Goal: Book appointment/travel/reservation

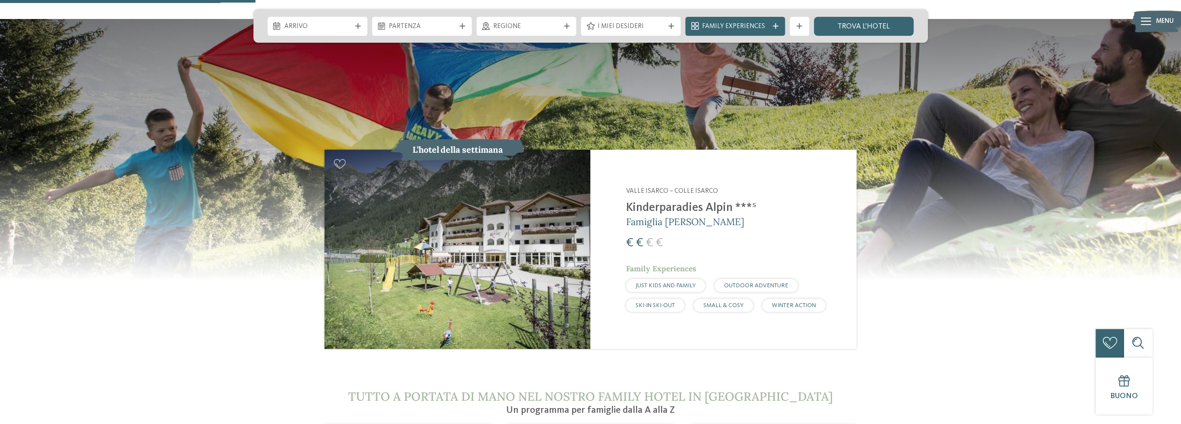
scroll to position [962, 0]
click at [660, 187] on div "Valle Isarco – Colle Isarco Kinderparadies Alpin ***ˢ Famiglia Außerhofer € € €…" at bounding box center [735, 249] width 218 height 125
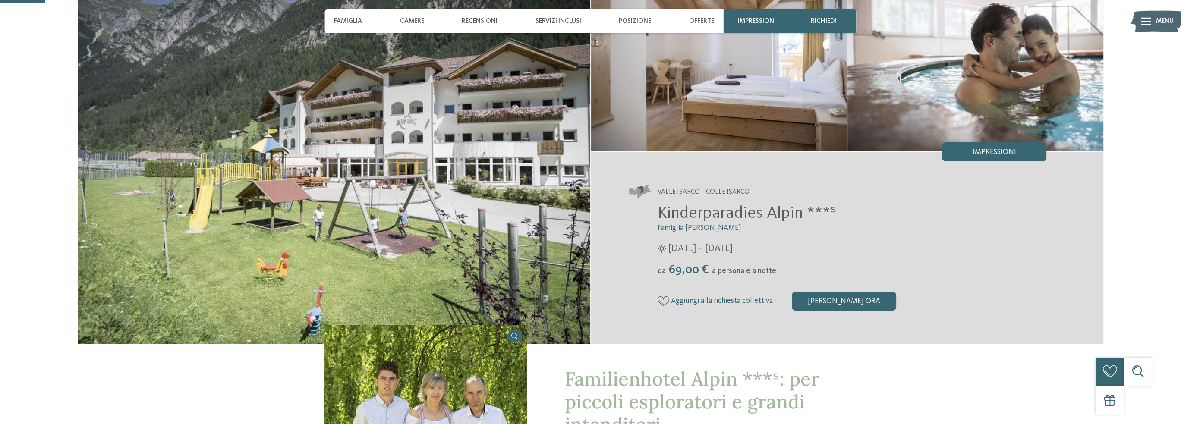
scroll to position [88, 0]
click at [839, 303] on div "[PERSON_NAME] ora" at bounding box center [844, 301] width 104 height 19
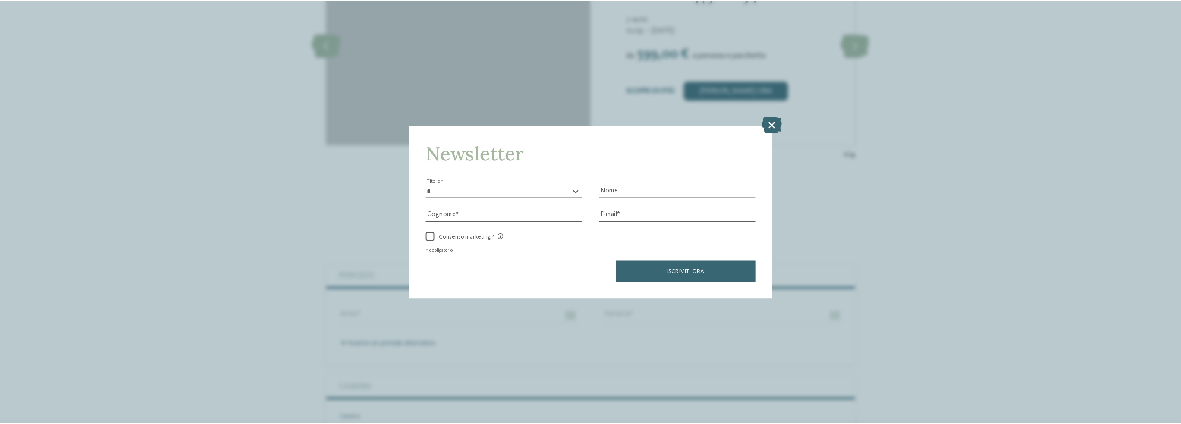
scroll to position [1932, 0]
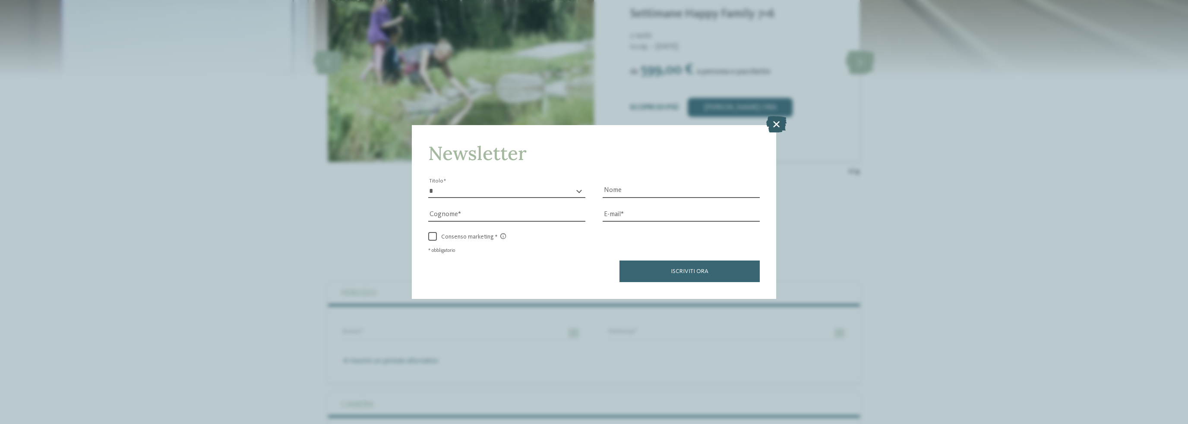
click at [773, 122] on icon at bounding box center [776, 124] width 20 height 16
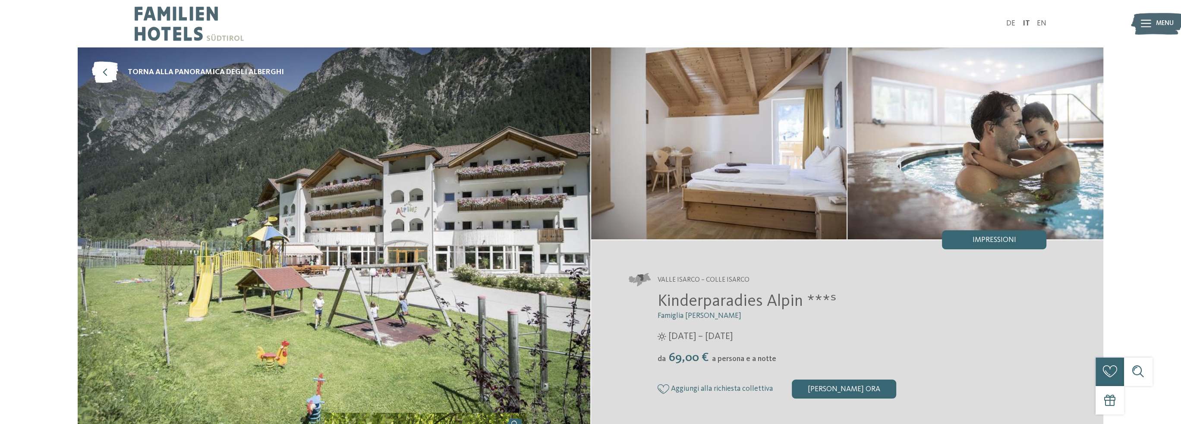
scroll to position [0, 0]
click at [847, 389] on div "[PERSON_NAME] ora" at bounding box center [844, 389] width 104 height 19
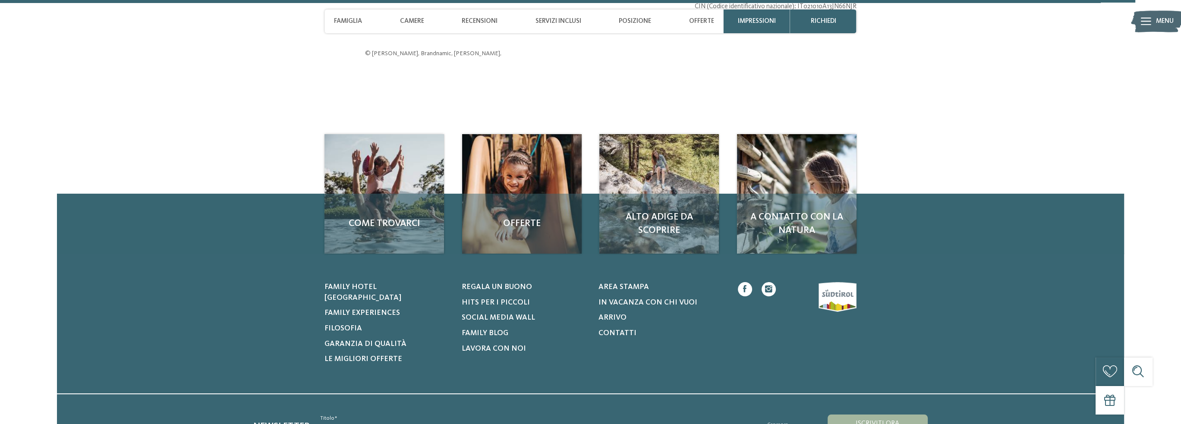
scroll to position [2762, 0]
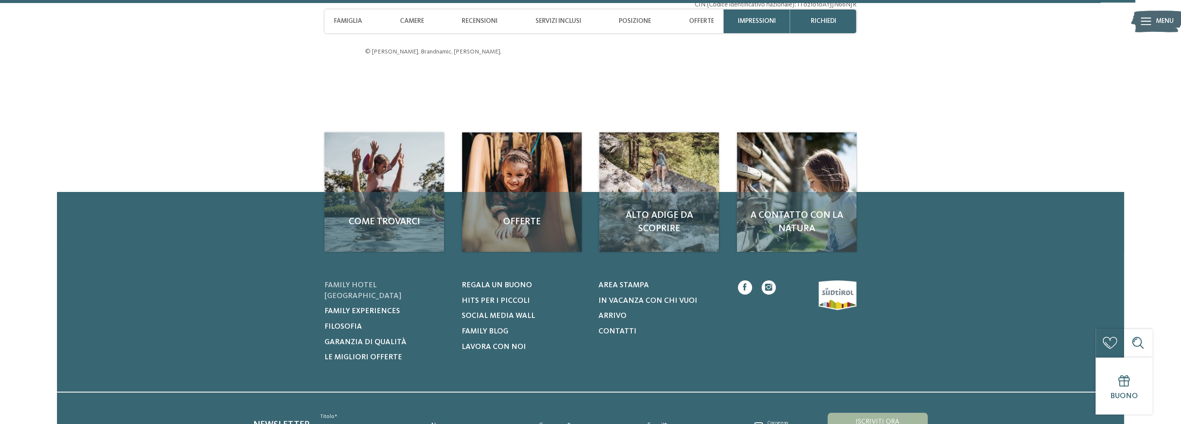
click at [353, 282] on span "Family hotel [GEOGRAPHIC_DATA]" at bounding box center [363, 291] width 77 height 18
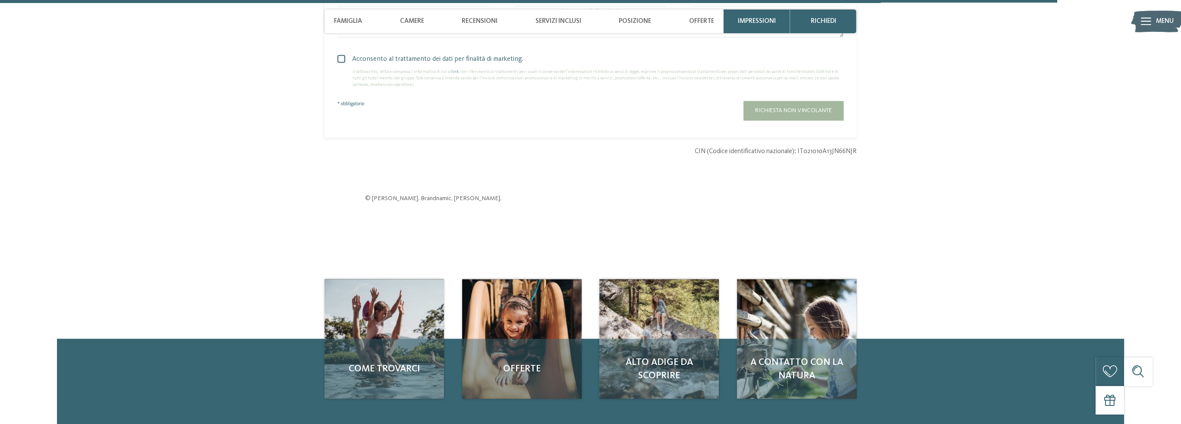
scroll to position [2566, 0]
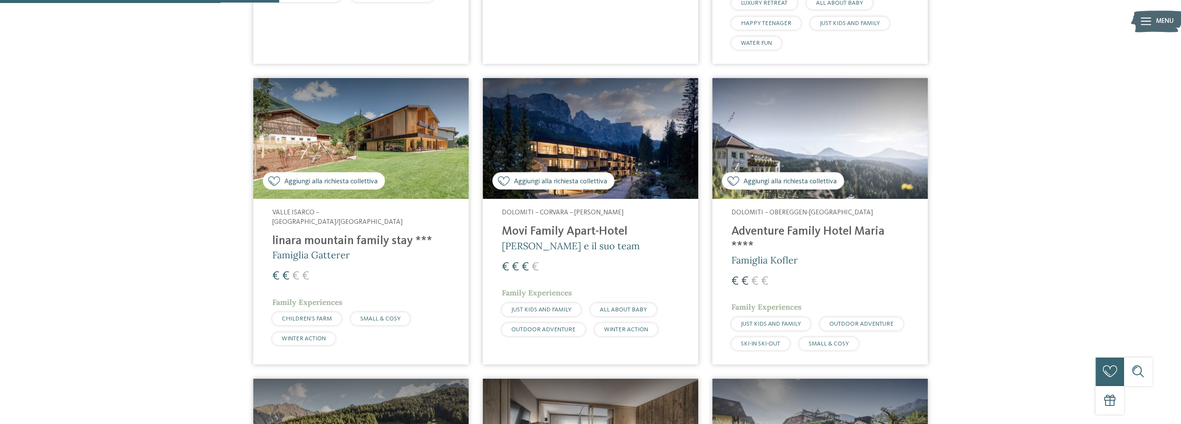
scroll to position [1210, 0]
